Goal: Task Accomplishment & Management: Manage account settings

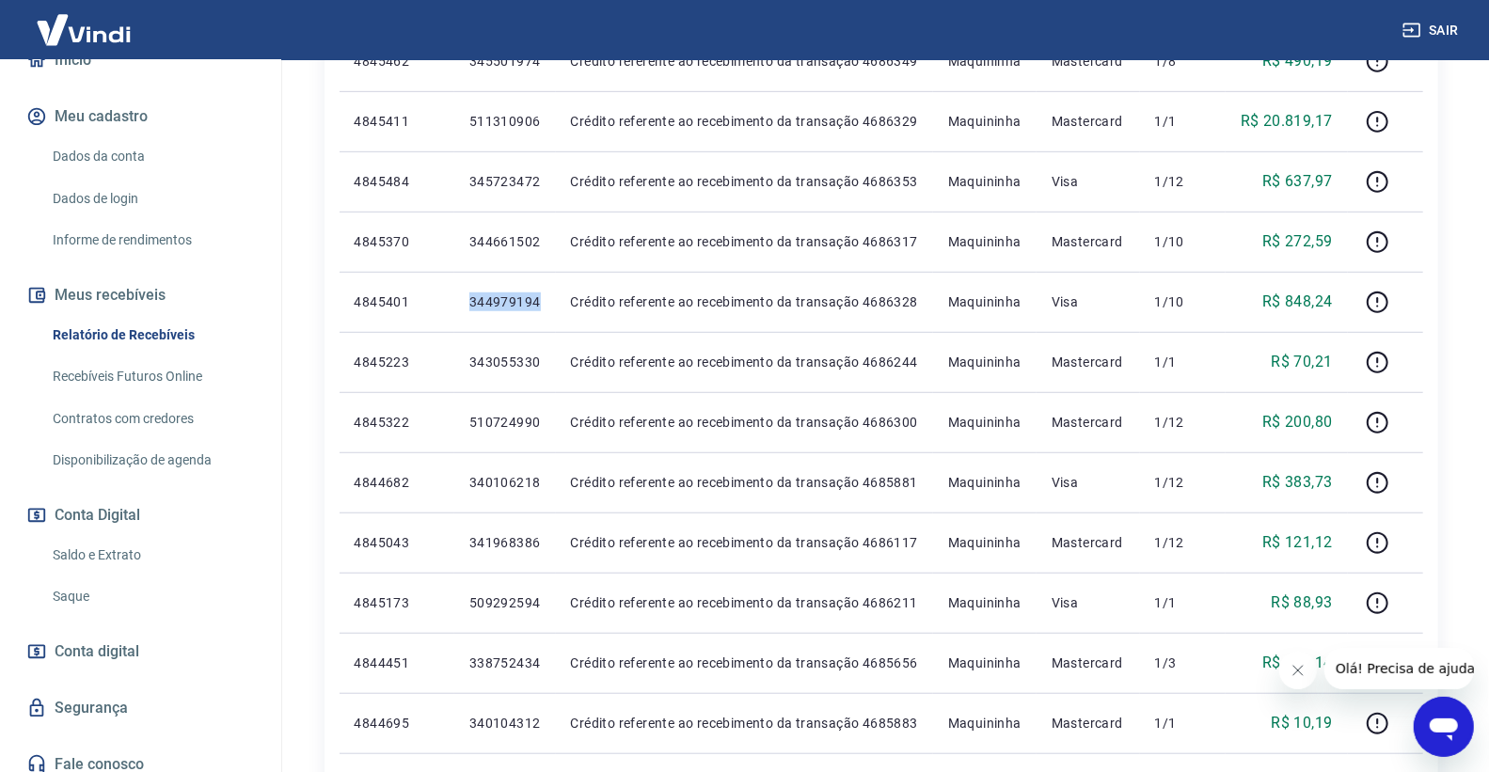
scroll to position [228, 0]
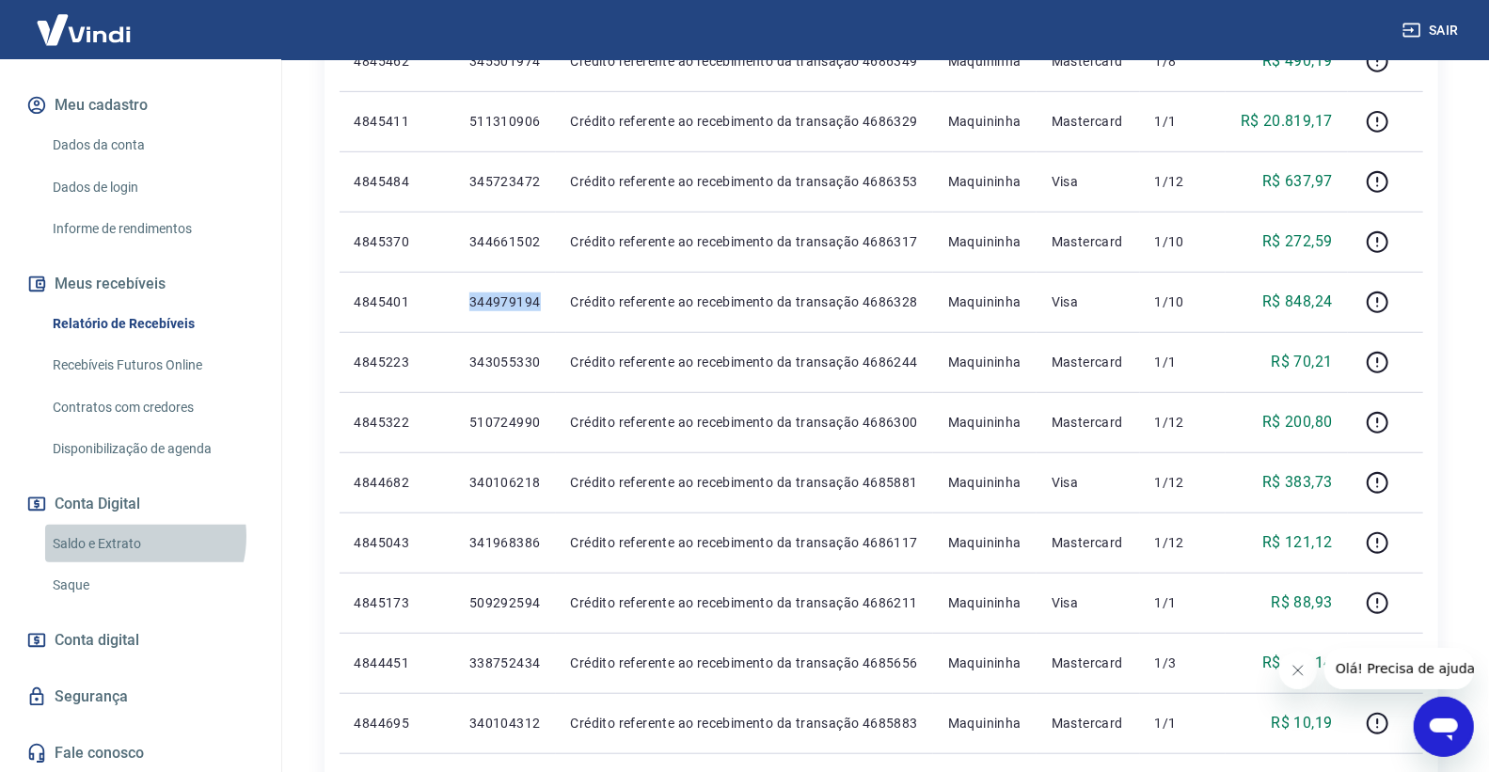
click at [133, 536] on link "Saldo e Extrato" at bounding box center [152, 544] width 214 height 39
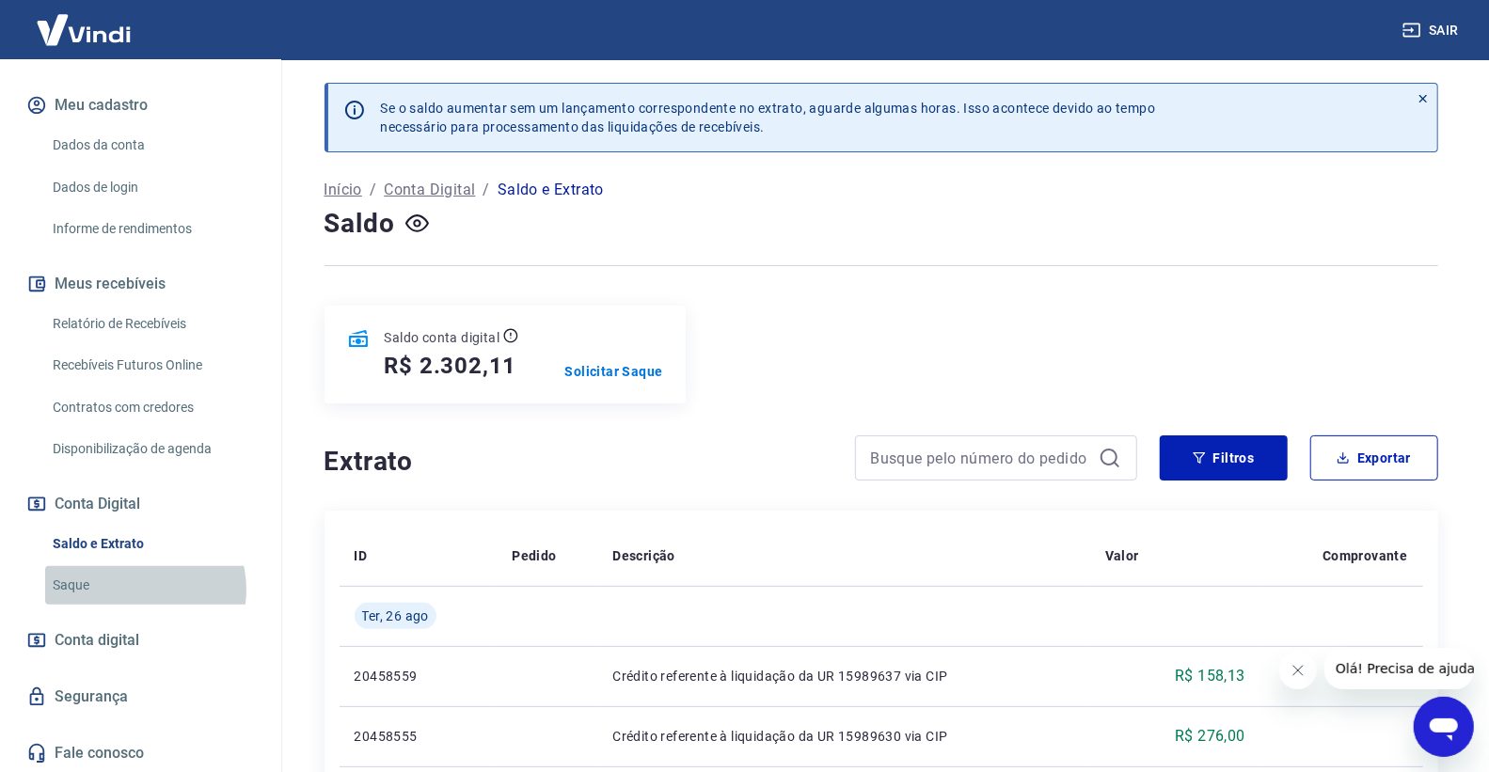
click at [136, 589] on link "Saque" at bounding box center [152, 585] width 214 height 39
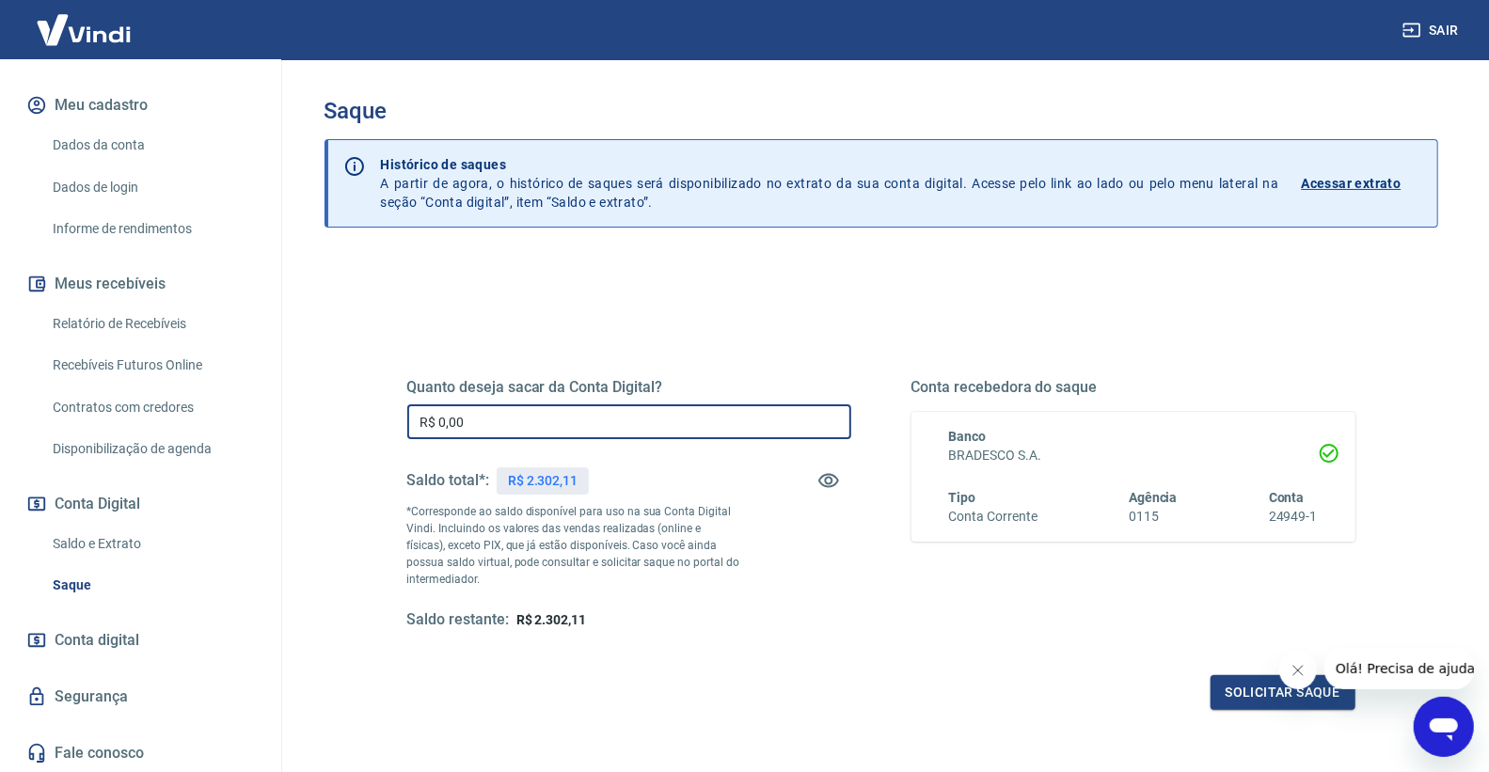
drag, startPoint x: 511, startPoint y: 431, endPoint x: 368, endPoint y: 382, distance: 151.1
click at [368, 382] on div "Quanto deseja sacar da Conta Digital? R$ 0,00 ​ Saldo total*: R$ 2.302,11 *Corr…" at bounding box center [881, 513] width 1039 height 437
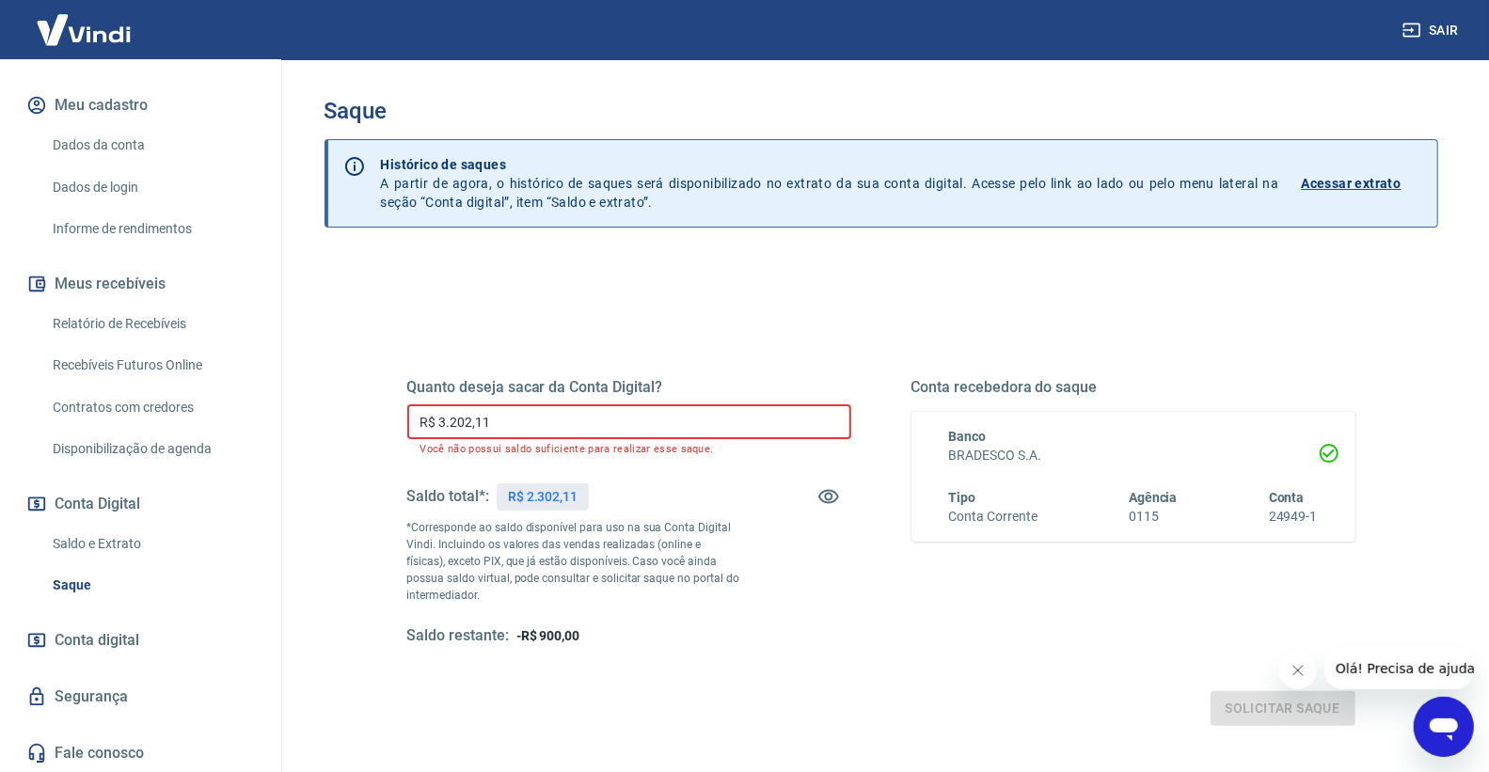
drag, startPoint x: 738, startPoint y: 425, endPoint x: 341, endPoint y: 406, distance: 396.5
click at [341, 406] on div "Quanto deseja sacar da Conta Digital? R$ 3.202,11 ​ Você não possui saldo sufic…" at bounding box center [882, 602] width 1114 height 689
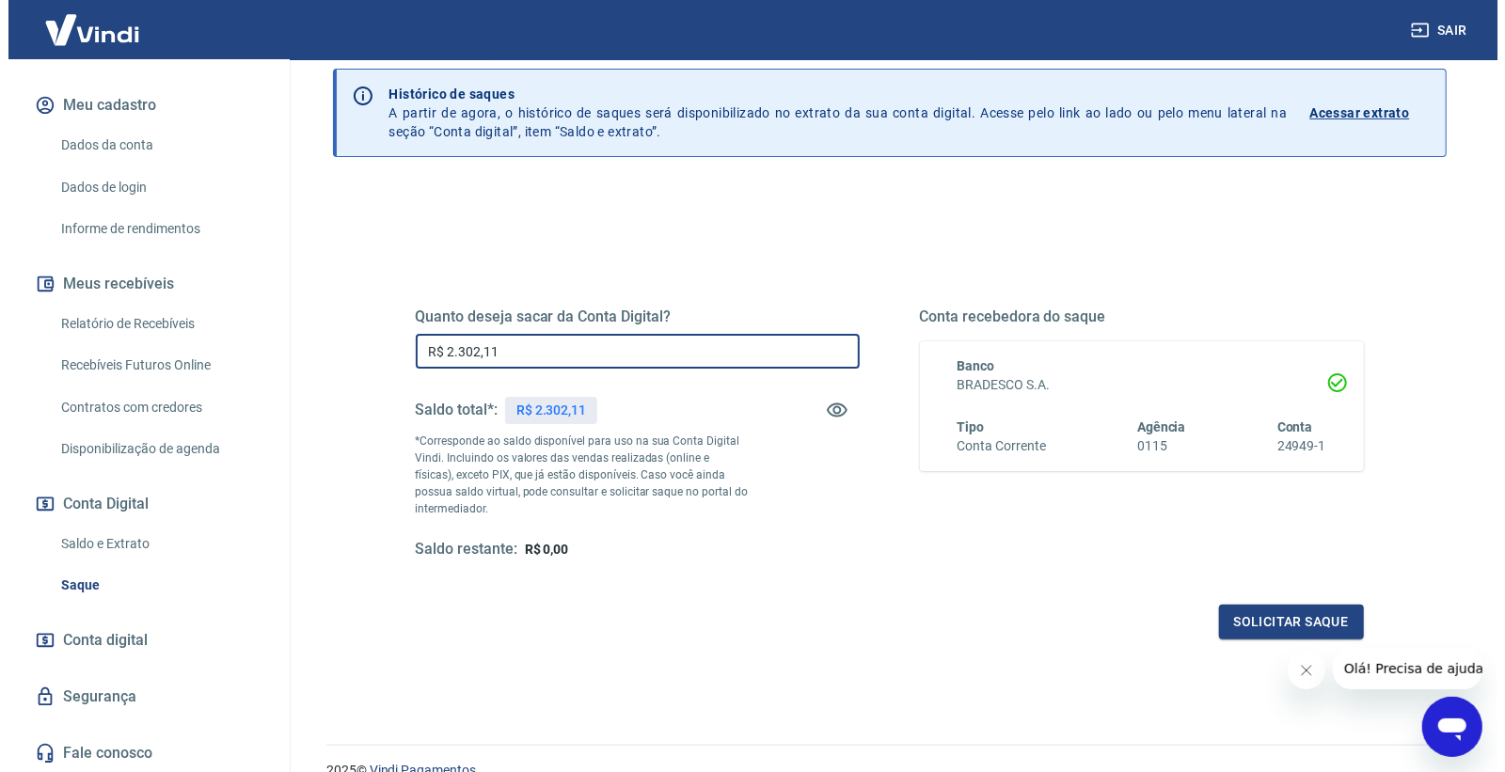
scroll to position [157, 0]
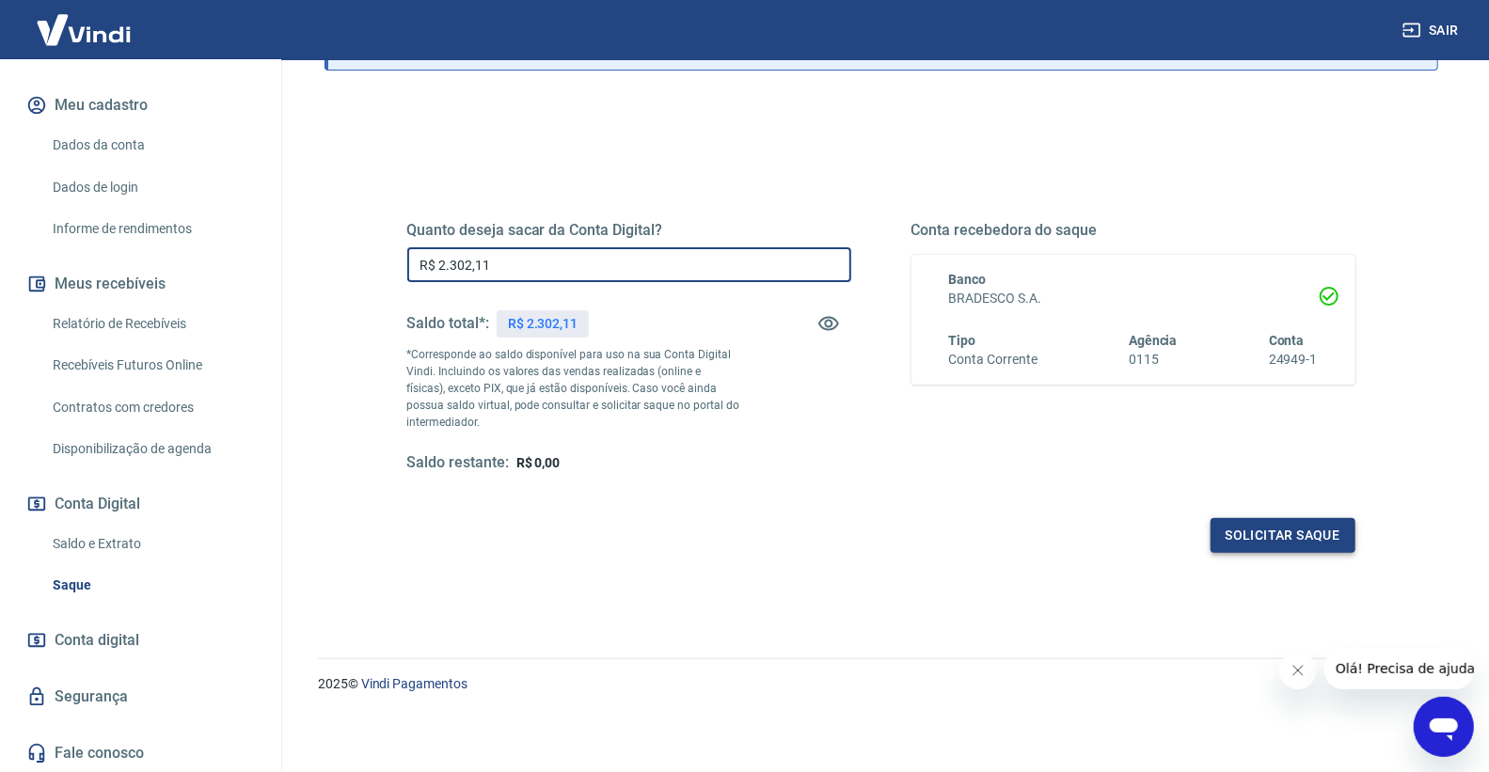
type input "R$ 2.302,11"
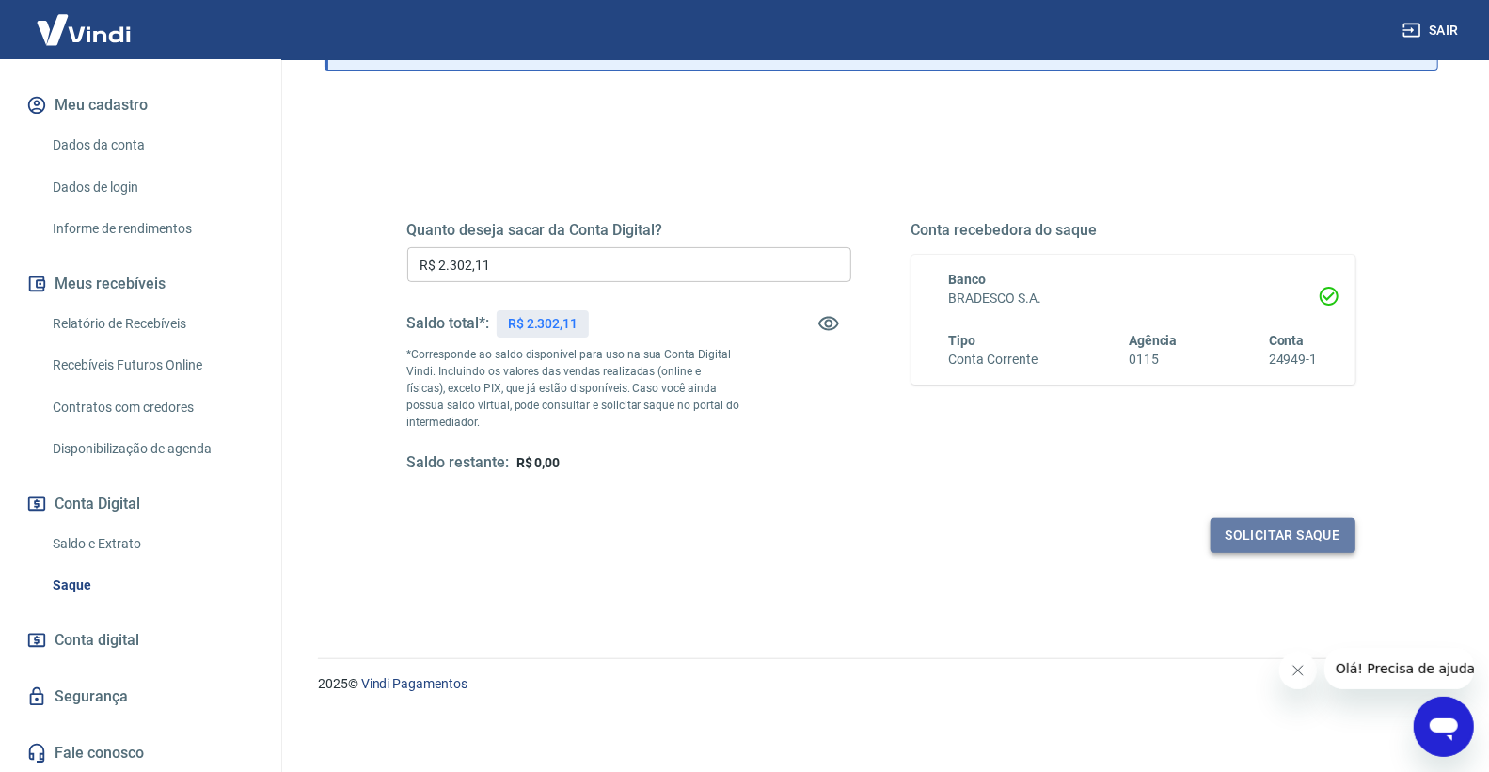
click at [1265, 539] on button "Solicitar saque" at bounding box center [1283, 535] width 145 height 35
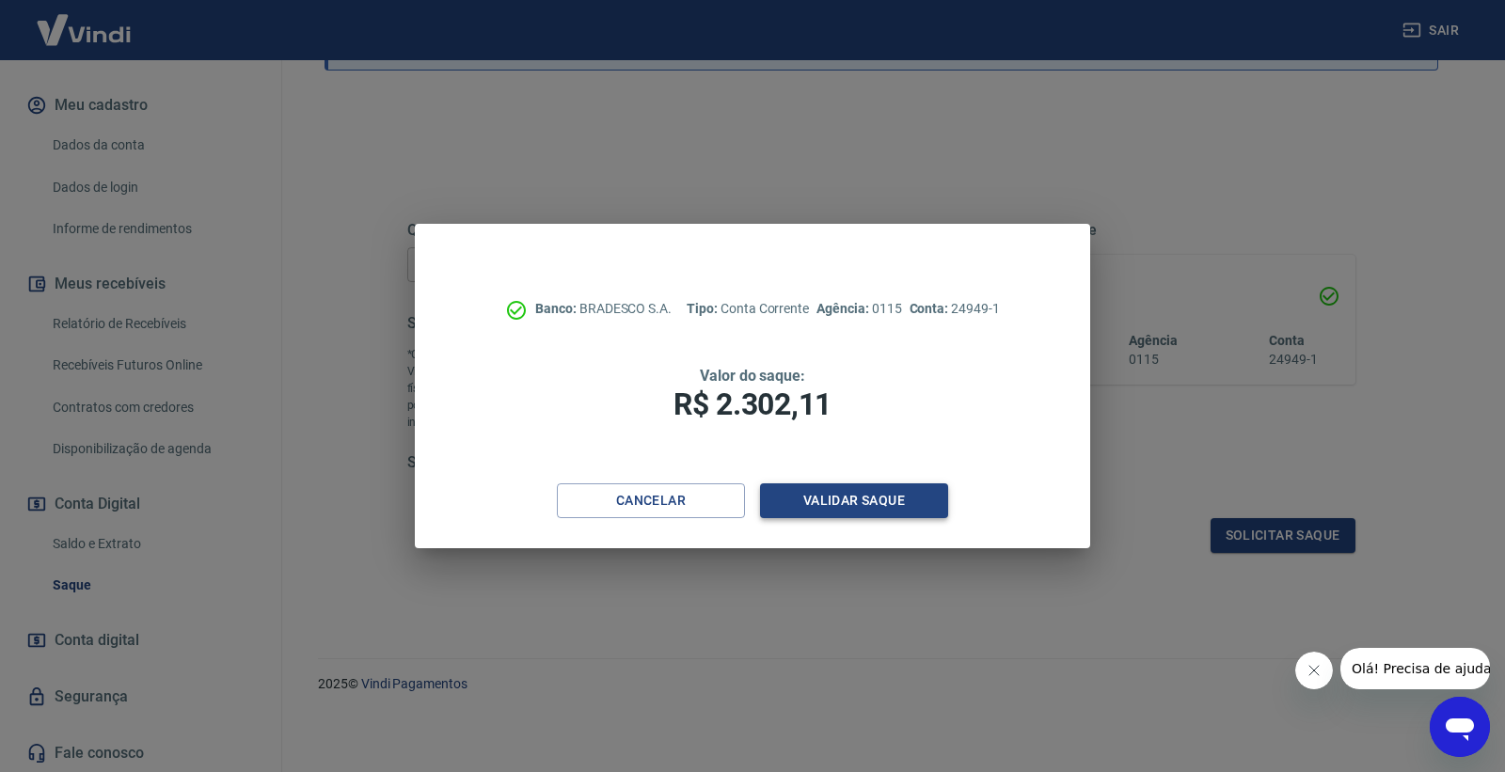
click at [872, 499] on button "Validar saque" at bounding box center [854, 501] width 188 height 35
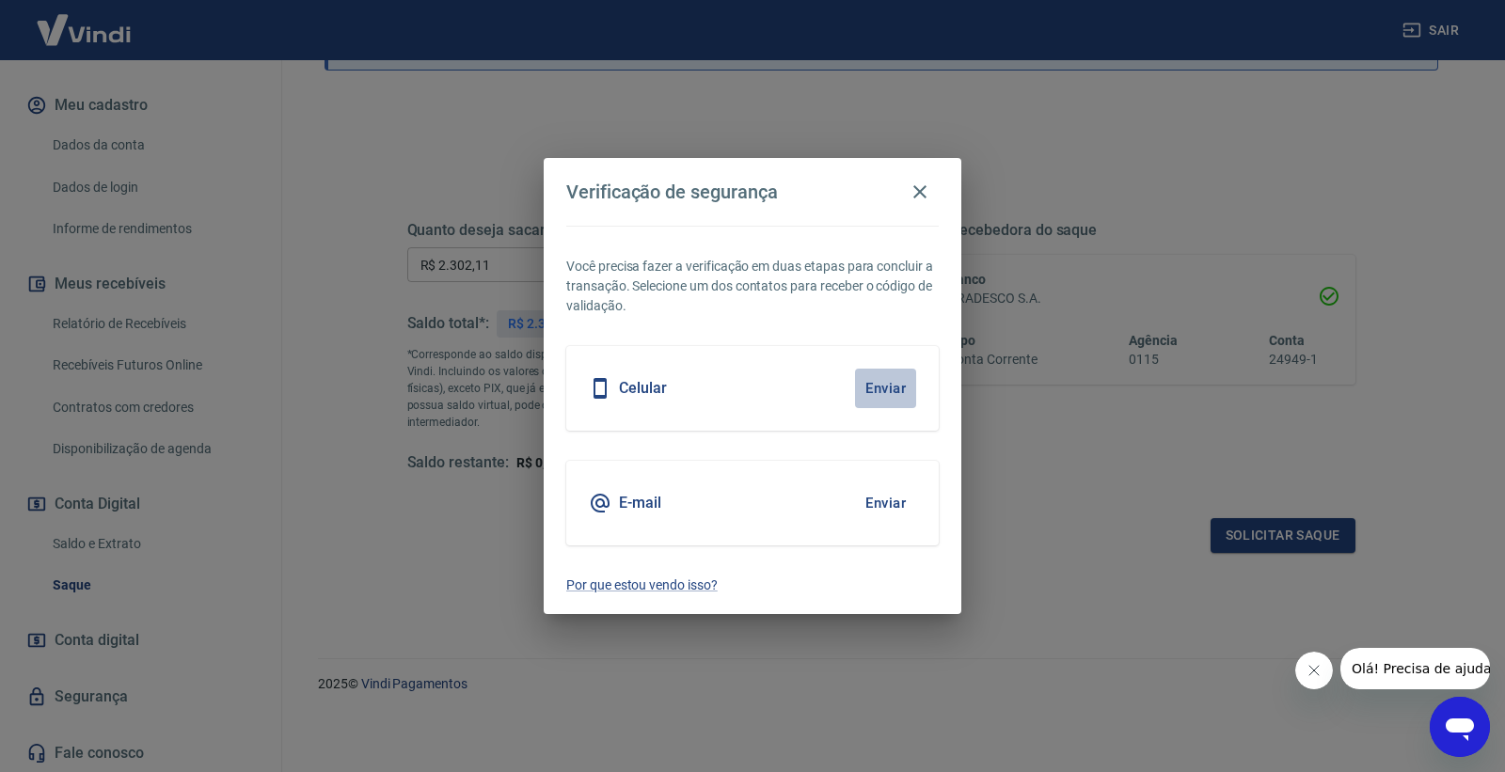
click at [891, 384] on button "Enviar" at bounding box center [885, 389] width 61 height 40
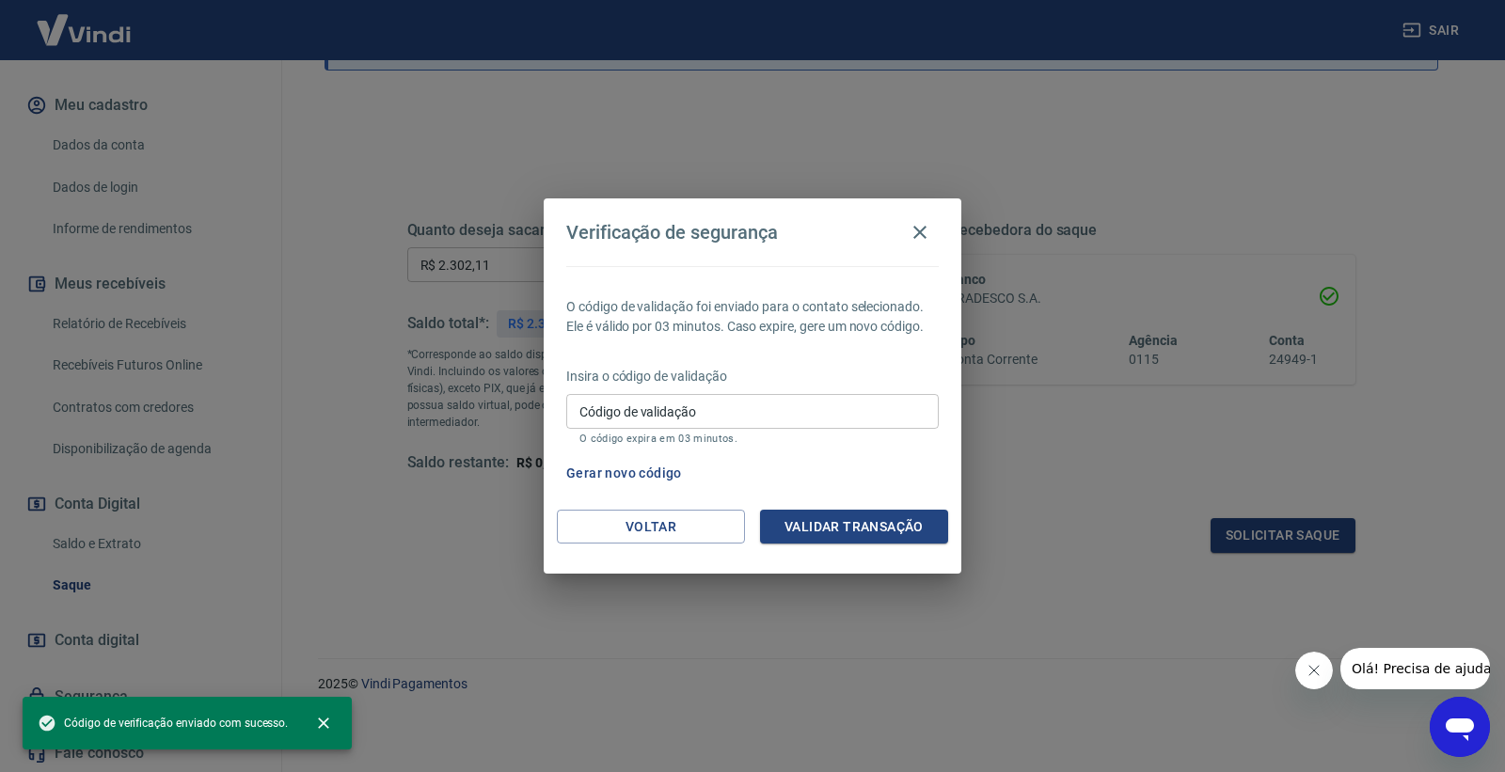
click at [848, 417] on input "Código de validação" at bounding box center [752, 411] width 373 height 35
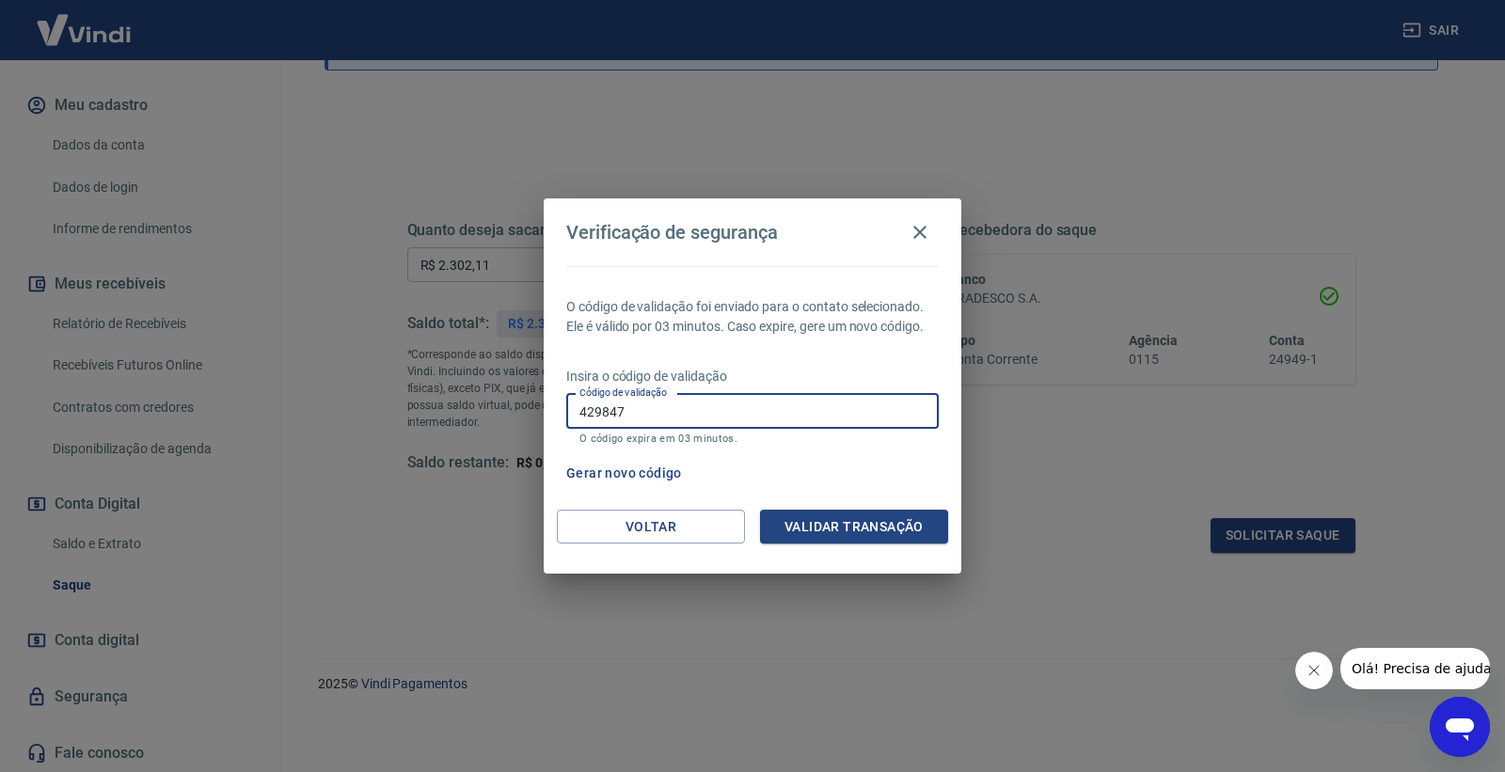
type input "429847"
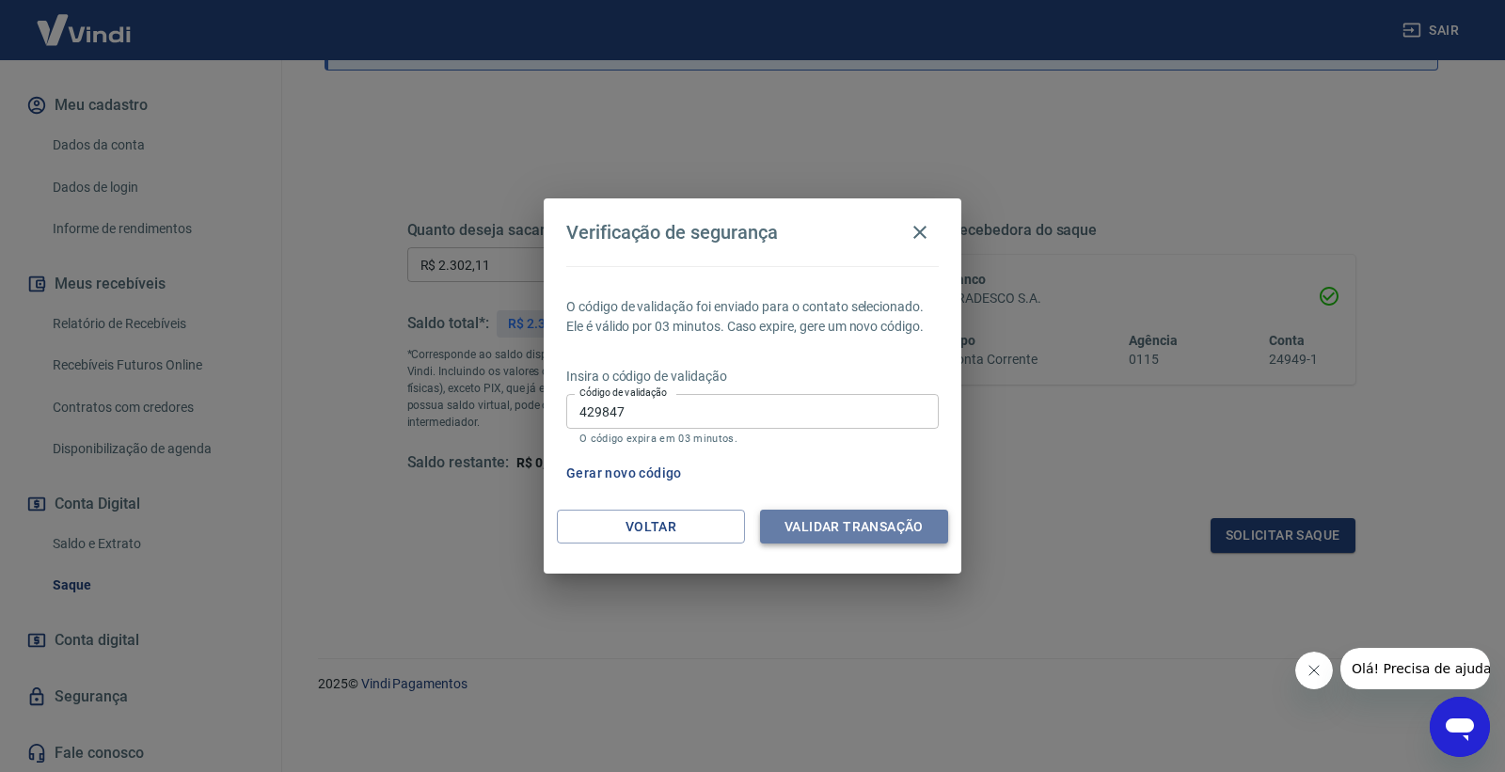
click at [813, 536] on button "Validar transação" at bounding box center [854, 527] width 188 height 35
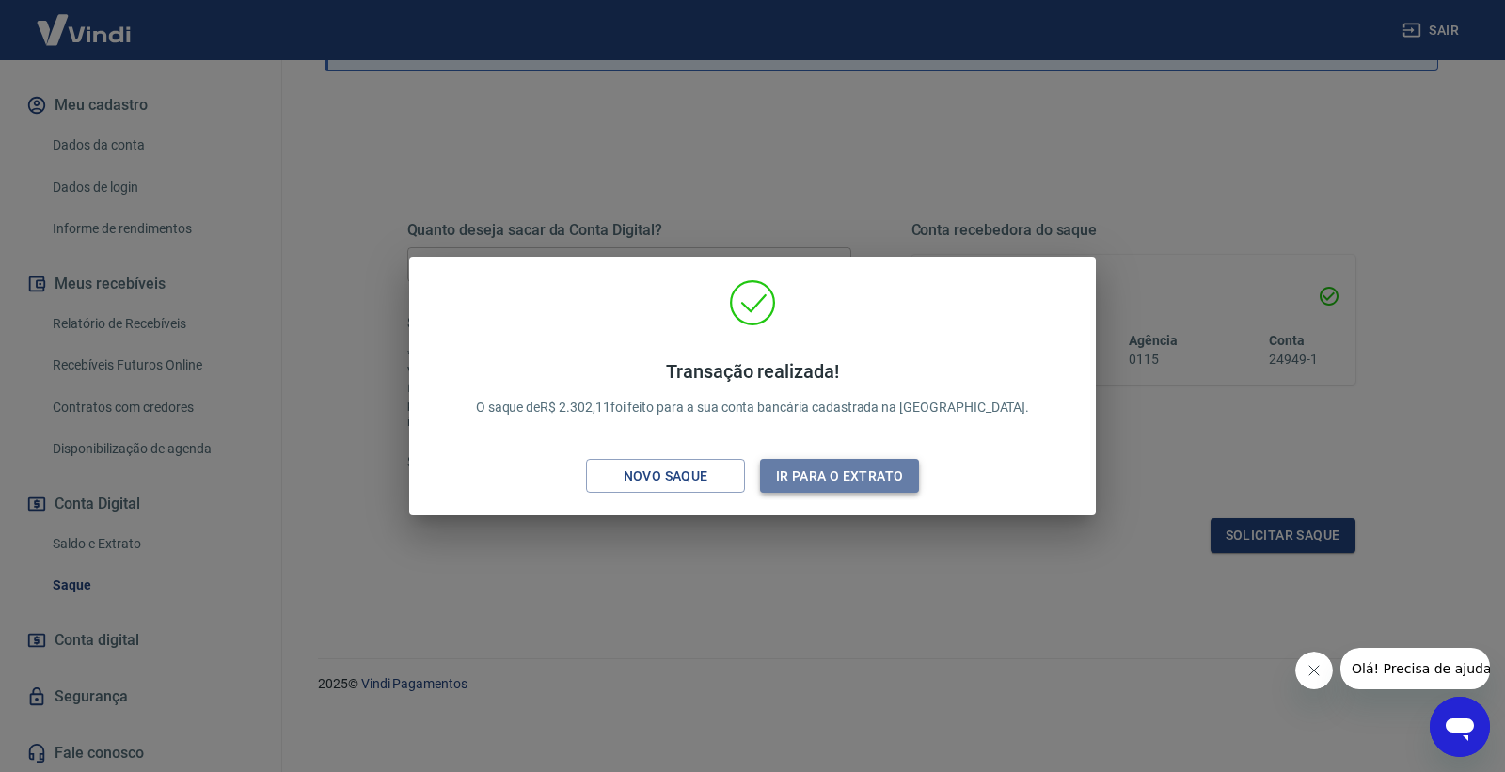
click at [801, 481] on button "Ir para o extrato" at bounding box center [839, 476] width 159 height 35
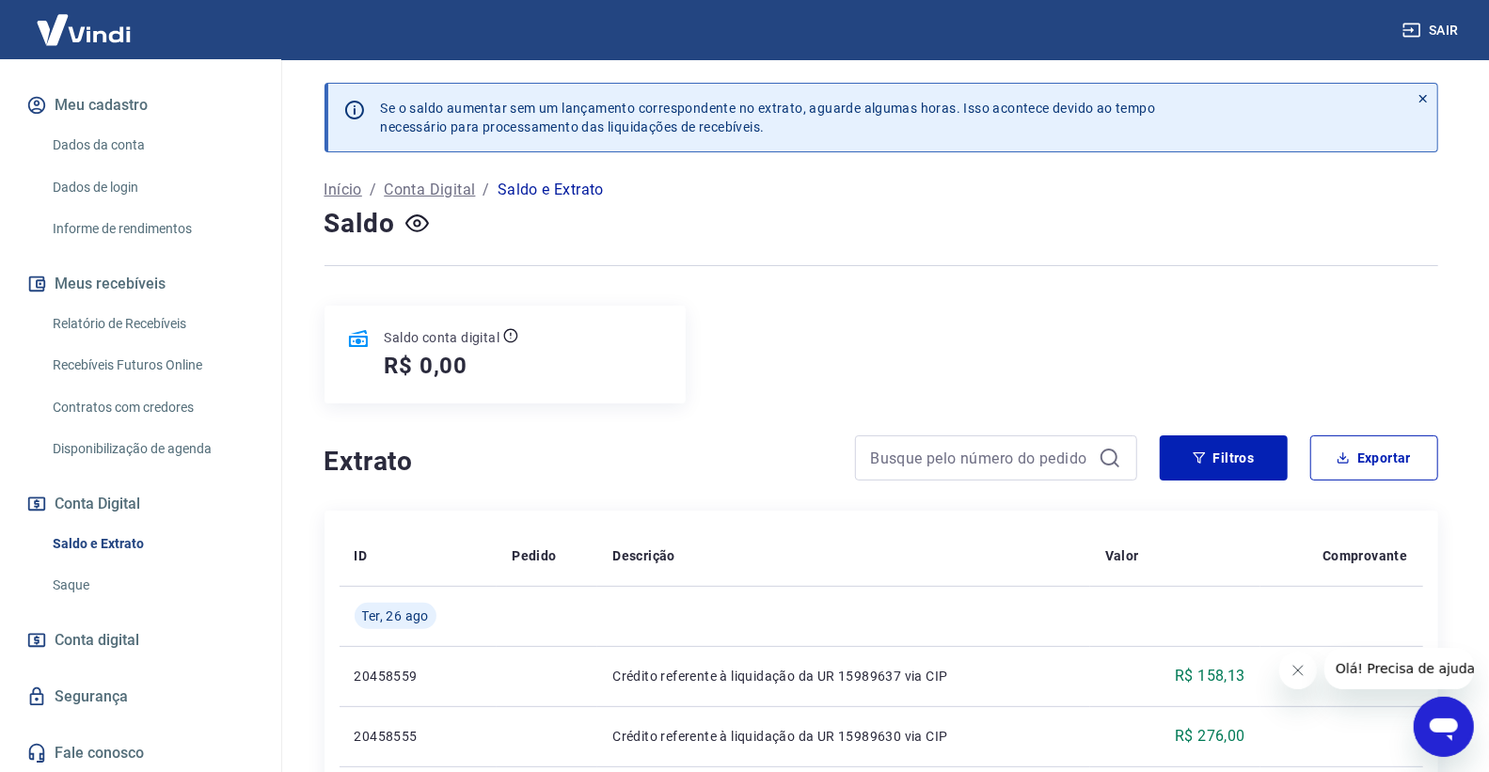
click at [147, 572] on link "Saque" at bounding box center [152, 585] width 214 height 39
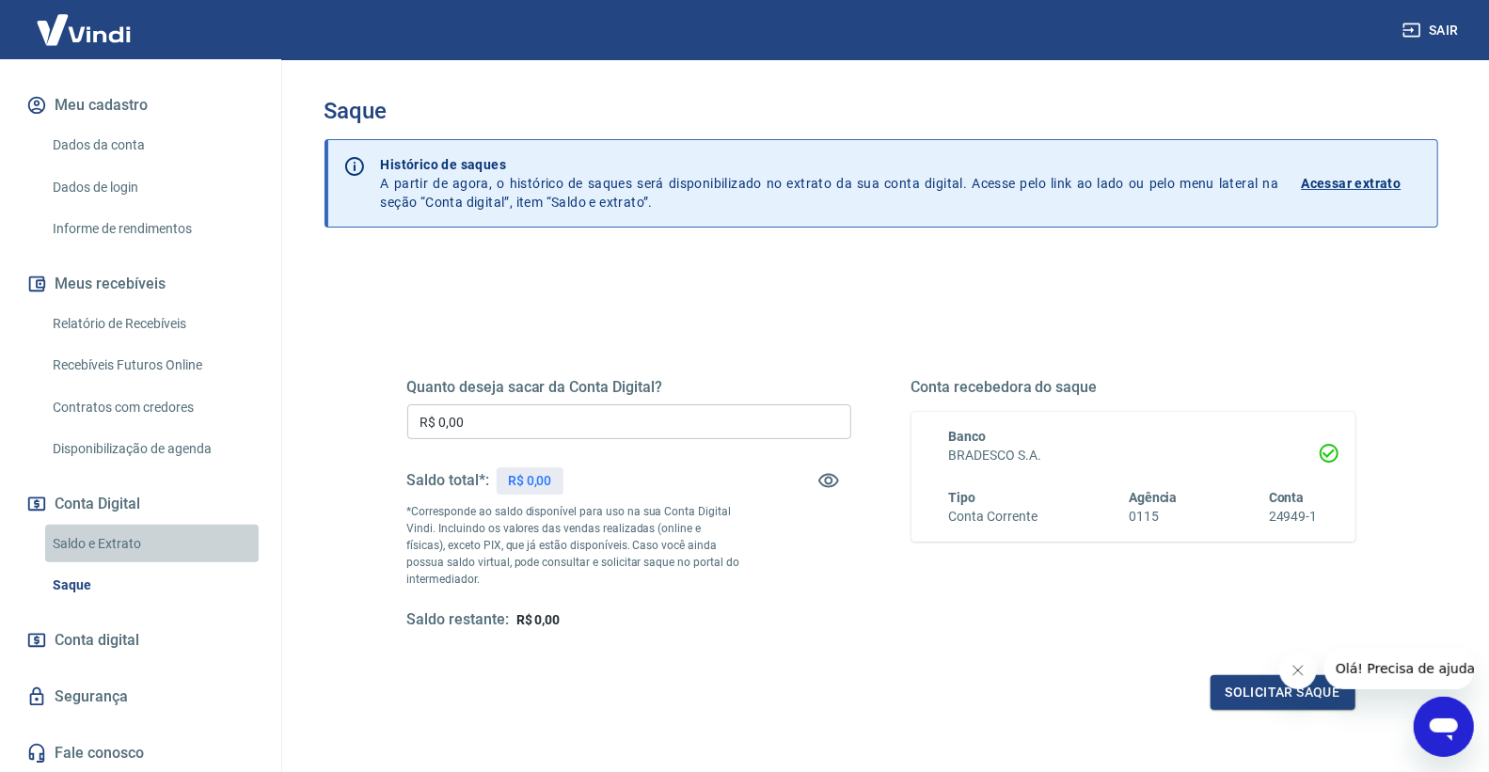
click at [151, 549] on link "Saldo e Extrato" at bounding box center [152, 544] width 214 height 39
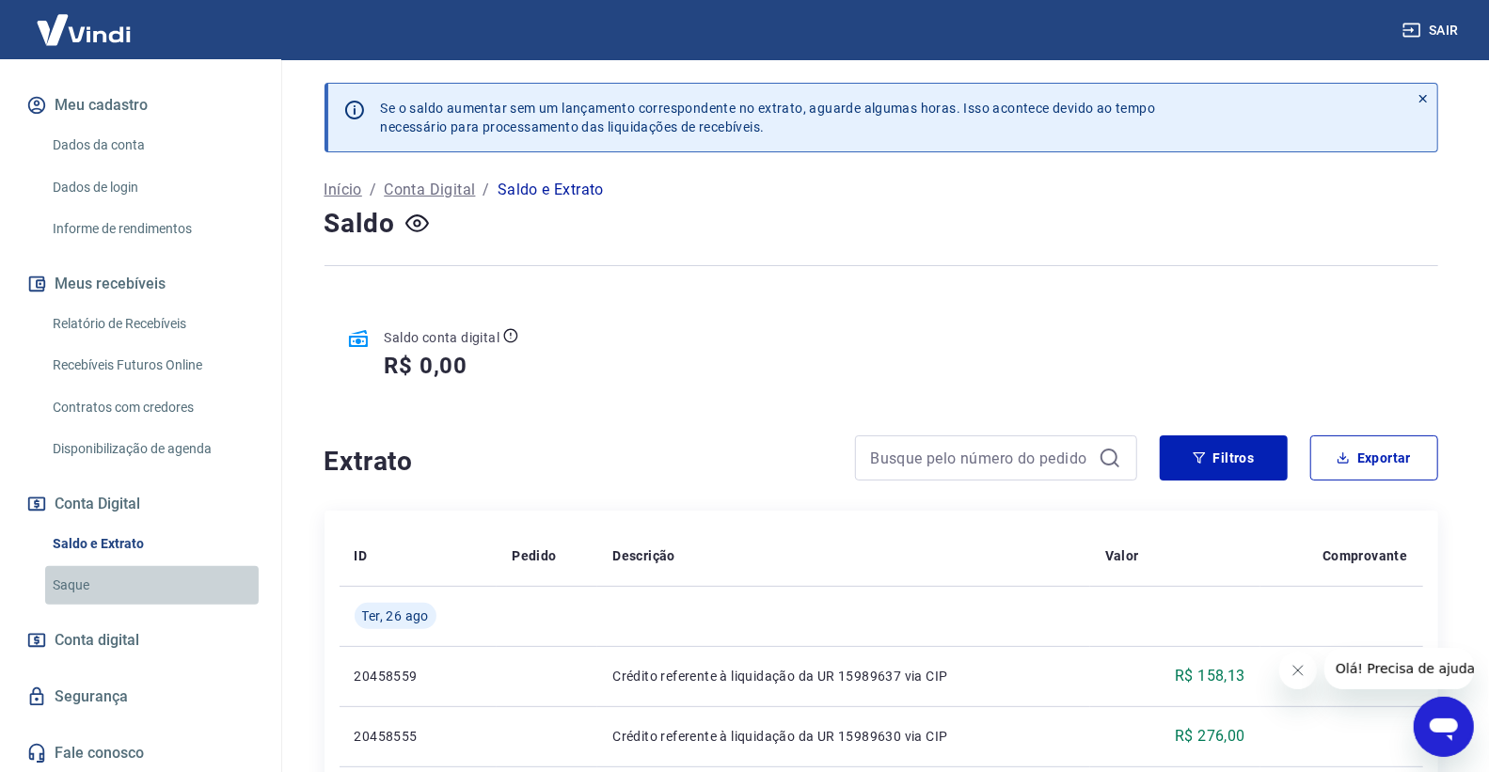
click at [155, 594] on link "Saque" at bounding box center [152, 585] width 214 height 39
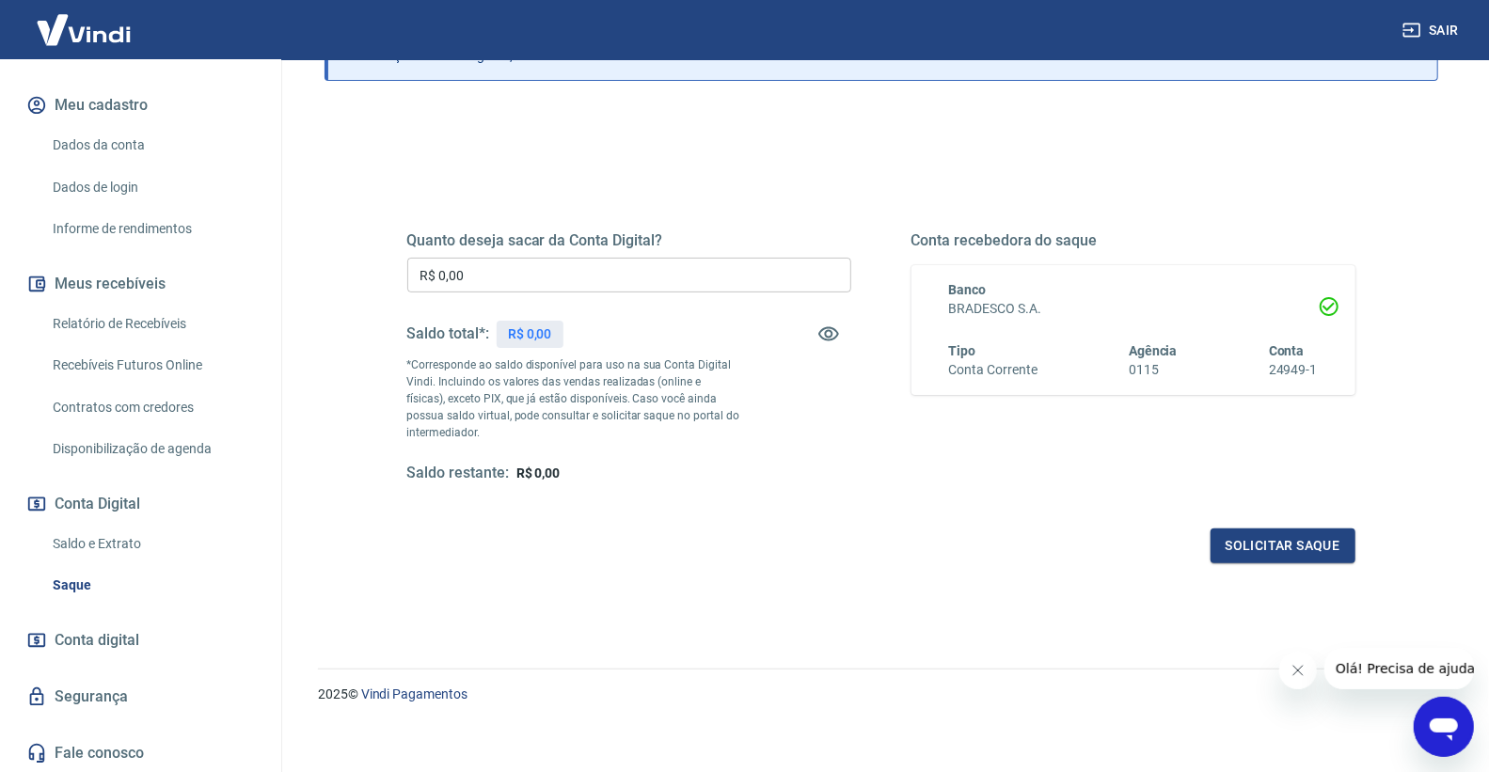
scroll to position [157, 0]
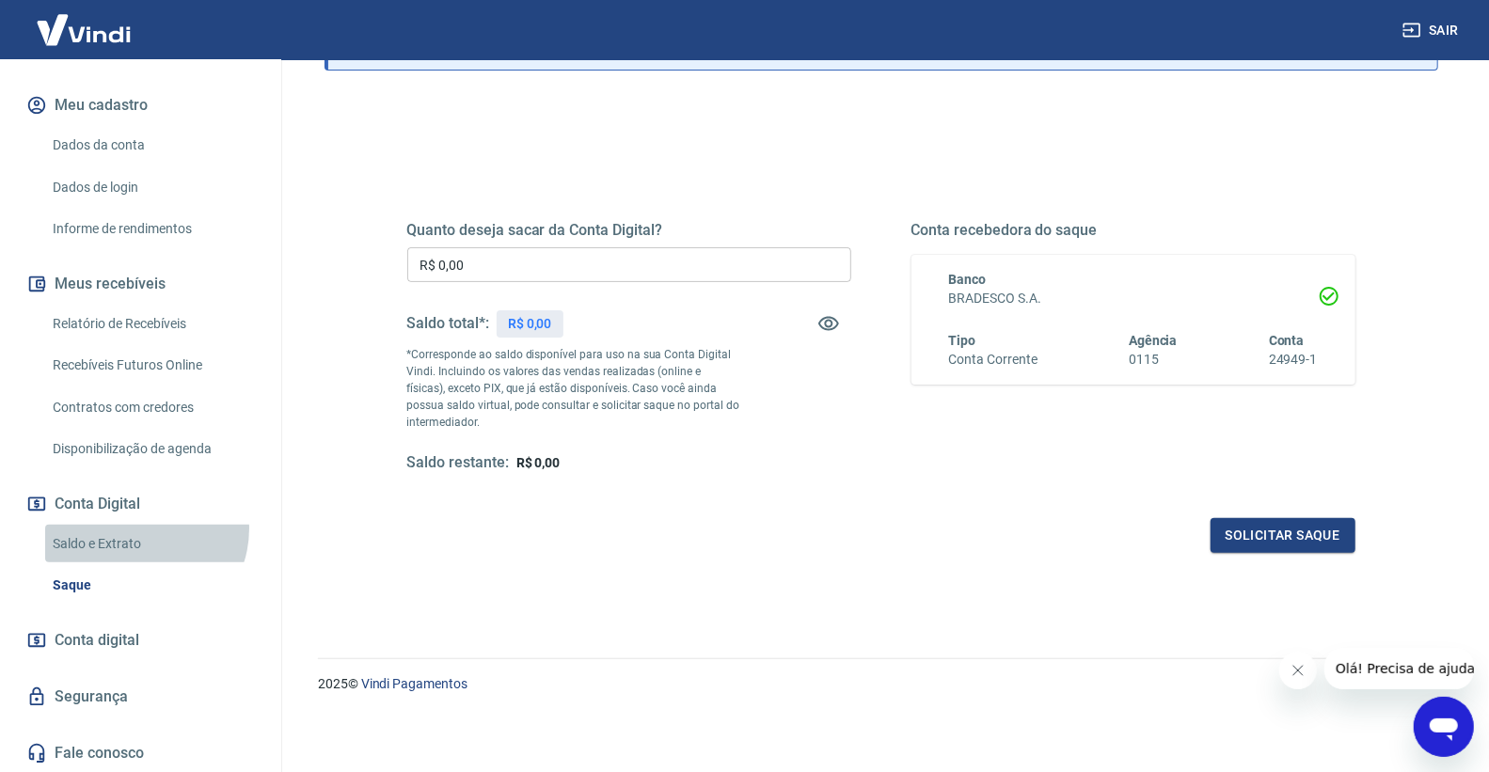
click at [138, 529] on link "Saldo e Extrato" at bounding box center [152, 544] width 214 height 39
